Goal: Task Accomplishment & Management: Use online tool/utility

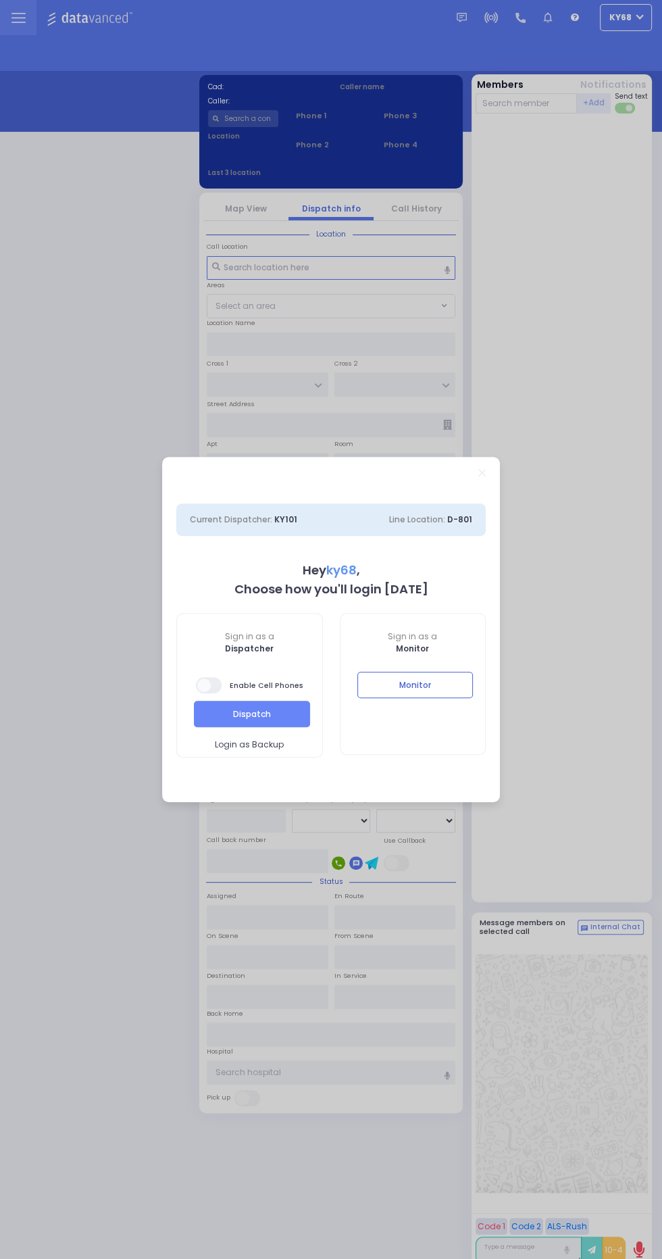
select select "12"
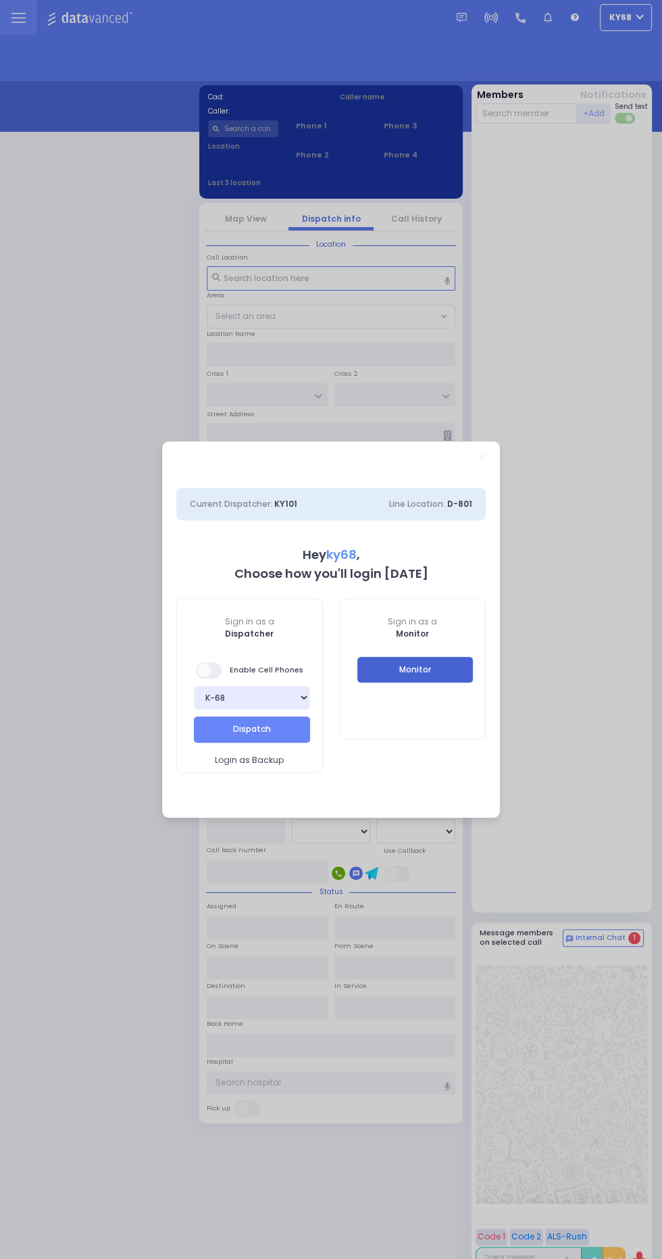
click at [464, 662] on button "Monitor" at bounding box center [416, 670] width 116 height 26
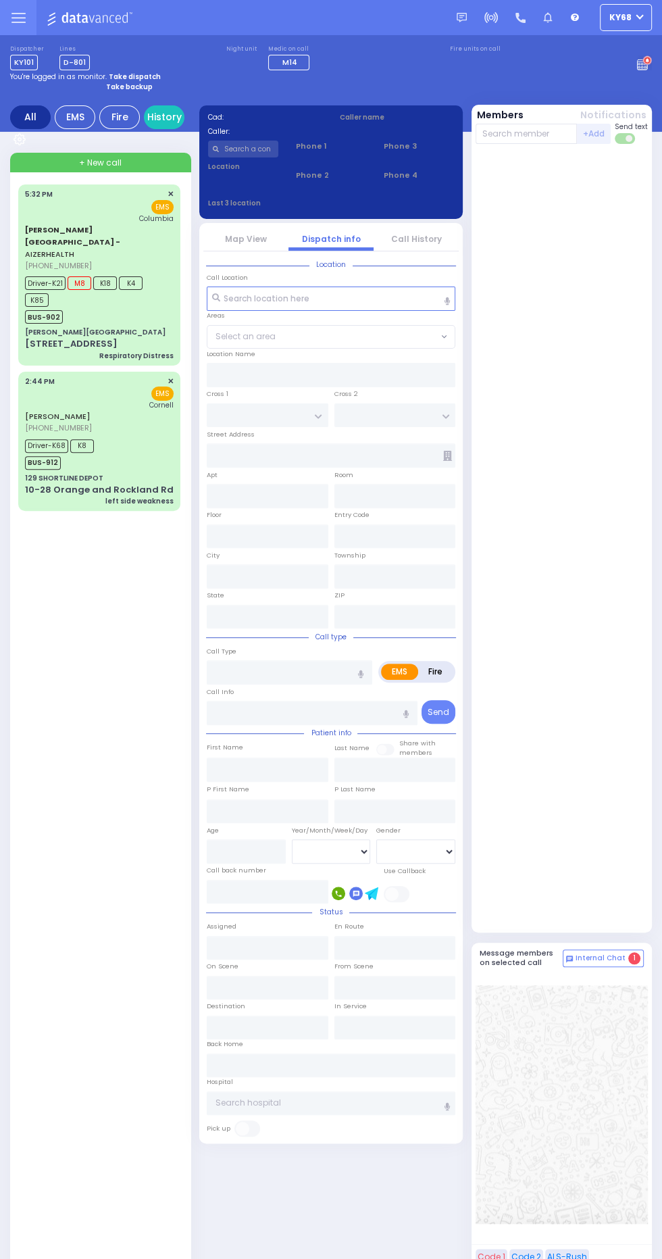
click at [644, 66] on icon at bounding box center [644, 62] width 15 height 15
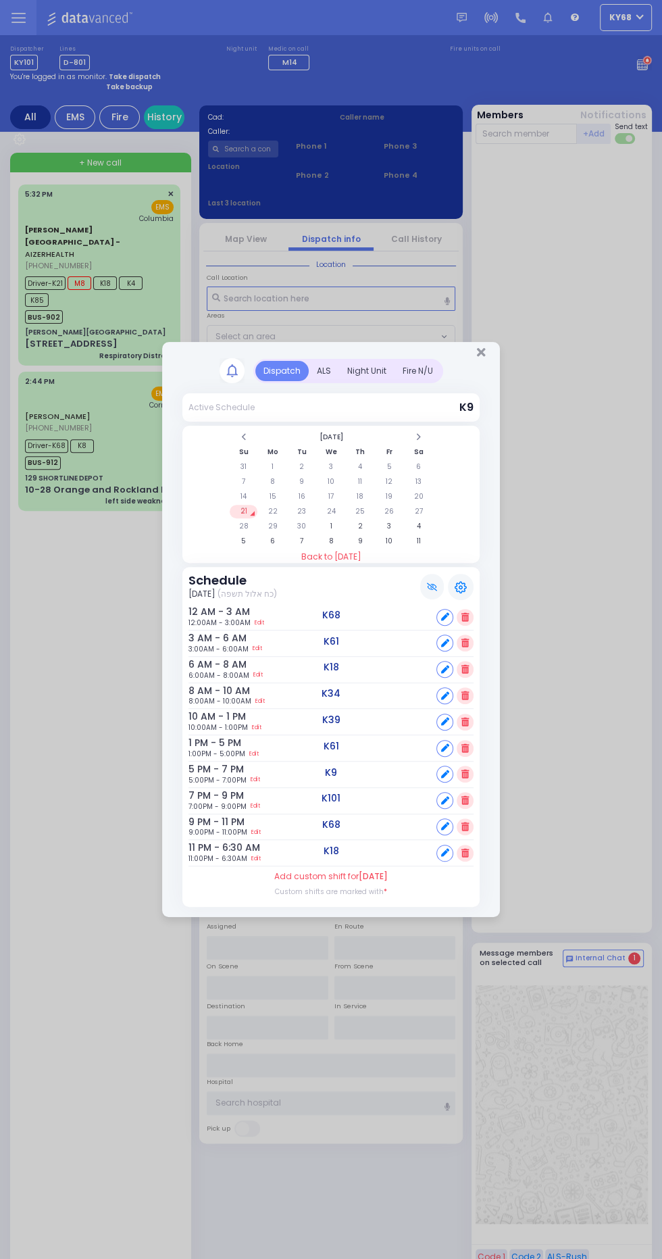
click at [322, 371] on div "ALS" at bounding box center [324, 371] width 30 height 20
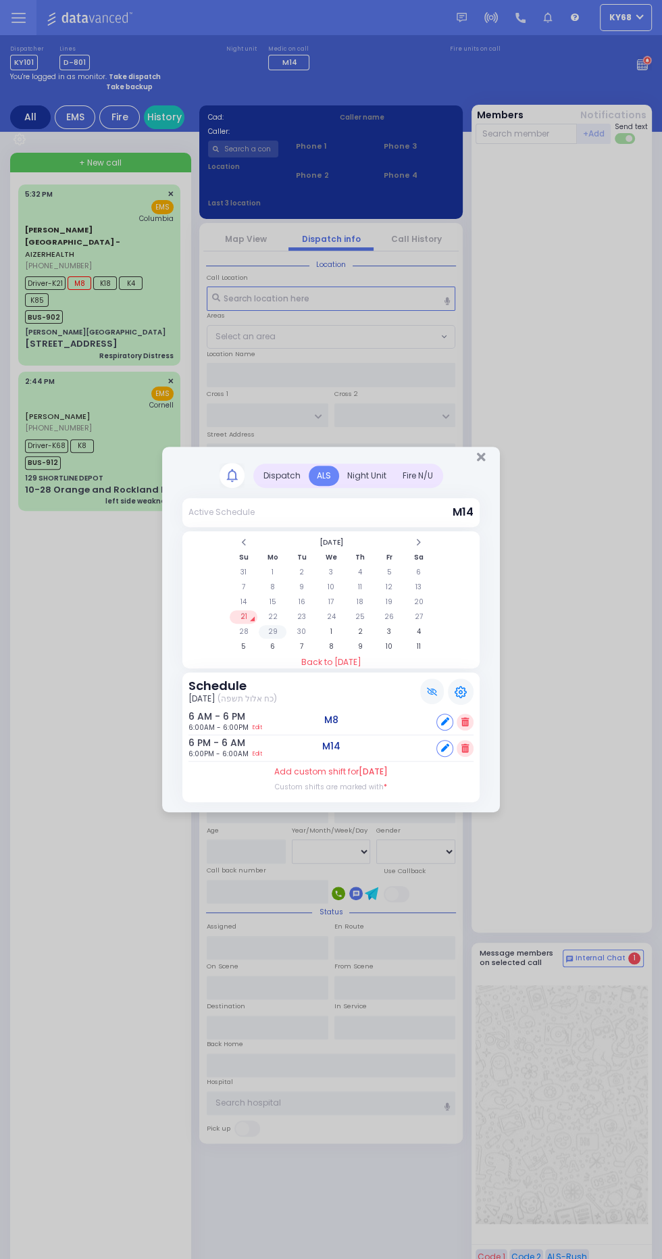
click at [272, 631] on td "29" at bounding box center [273, 632] width 28 height 14
click at [272, 617] on td "22" at bounding box center [273, 617] width 28 height 14
click at [301, 617] on td "23" at bounding box center [302, 617] width 28 height 14
